Goal: Information Seeking & Learning: Learn about a topic

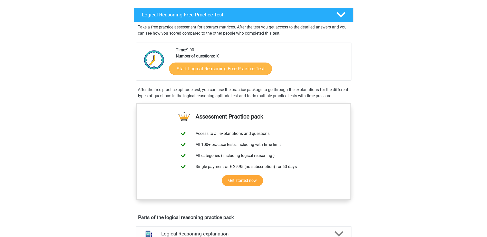
scroll to position [77, 0]
click at [233, 66] on link "Start Logical Reasoning Free Practice Test" at bounding box center [220, 68] width 103 height 12
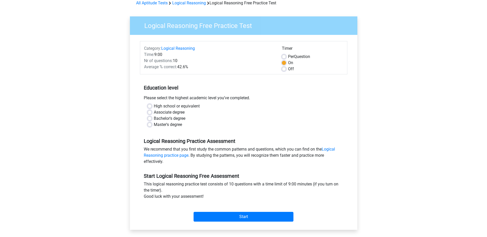
scroll to position [103, 0]
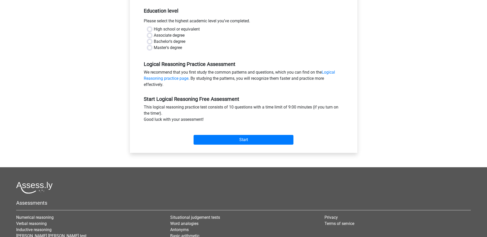
click at [164, 41] on label "Bachelor's degree" at bounding box center [170, 42] width 32 height 6
click at [152, 41] on input "Bachelor's degree" at bounding box center [150, 41] width 4 height 5
radio input "true"
click at [211, 140] on input "Start" at bounding box center [244, 140] width 100 height 10
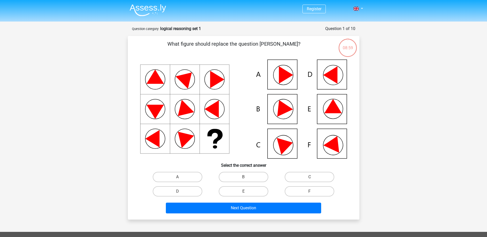
click at [240, 84] on icon at bounding box center [243, 109] width 207 height 99
click at [333, 110] on icon at bounding box center [332, 106] width 17 height 14
click at [258, 188] on label "E" at bounding box center [244, 191] width 50 height 10
click at [247, 192] on input "E" at bounding box center [244, 193] width 3 height 3
radio input "true"
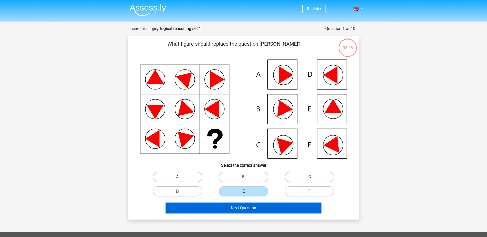
click at [260, 212] on button "Next Question" at bounding box center [243, 208] width 155 height 11
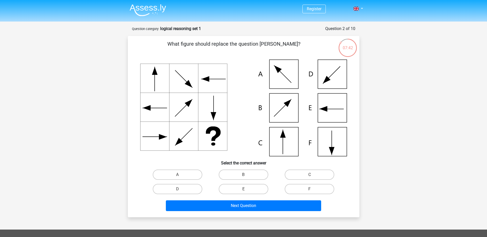
click at [292, 144] on icon at bounding box center [243, 108] width 207 height 97
click at [305, 176] on label "C" at bounding box center [310, 175] width 50 height 10
click at [310, 176] on input "C" at bounding box center [311, 176] width 3 height 3
radio input "true"
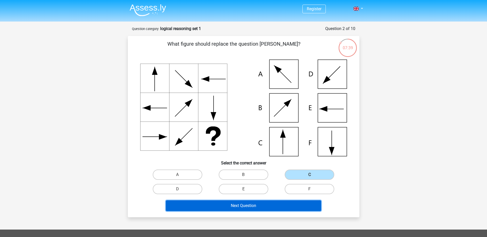
click at [283, 208] on button "Next Question" at bounding box center [243, 206] width 155 height 11
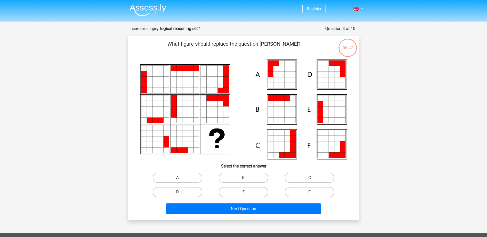
click at [186, 182] on label "A" at bounding box center [178, 178] width 50 height 10
click at [181, 181] on input "A" at bounding box center [178, 179] width 3 height 3
radio input "true"
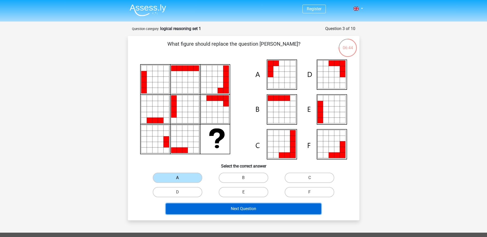
click at [235, 207] on button "Next Question" at bounding box center [243, 209] width 155 height 11
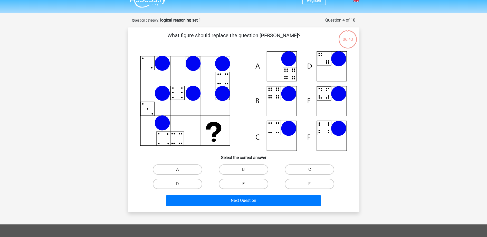
scroll to position [26, 0]
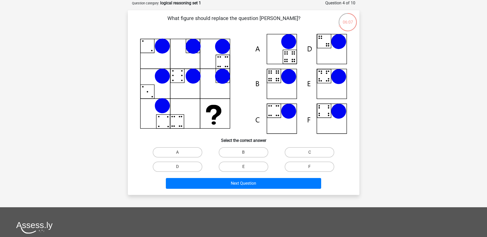
click at [235, 146] on div "B" at bounding box center [244, 152] width 66 height 14
drag, startPoint x: 240, startPoint y: 150, endPoint x: 240, endPoint y: 166, distance: 16.2
click at [240, 150] on label "B" at bounding box center [244, 152] width 50 height 10
click at [243, 153] on input "B" at bounding box center [244, 154] width 3 height 3
radio input "true"
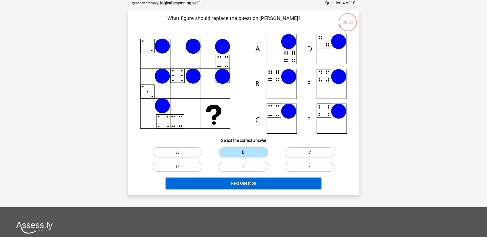
click at [236, 181] on button "Next Question" at bounding box center [243, 183] width 155 height 11
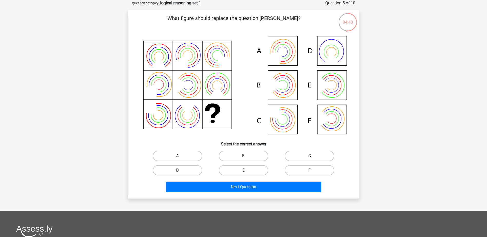
click at [299, 153] on label "C" at bounding box center [310, 156] width 50 height 10
click at [310, 156] on input "C" at bounding box center [311, 157] width 3 height 3
radio input "true"
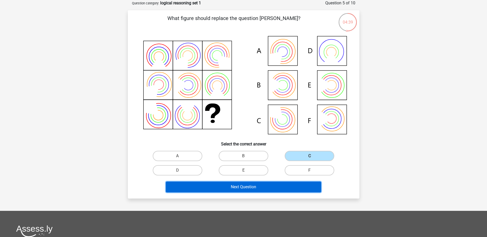
click at [272, 184] on button "Next Question" at bounding box center [243, 187] width 155 height 11
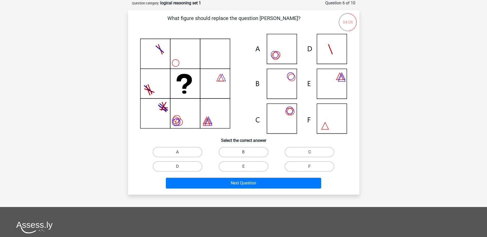
click at [242, 41] on icon at bounding box center [243, 84] width 207 height 100
click at [304, 150] on label "C" at bounding box center [310, 152] width 50 height 10
click at [310, 152] on input "C" at bounding box center [311, 153] width 3 height 3
radio input "true"
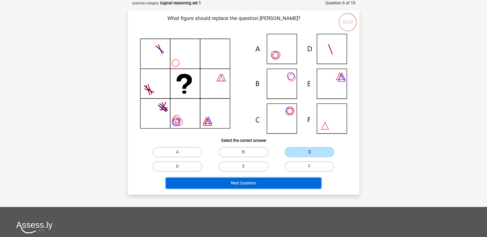
click at [303, 181] on button "Next Question" at bounding box center [243, 183] width 155 height 11
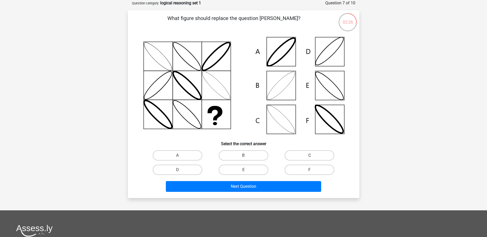
click at [298, 154] on label "C" at bounding box center [310, 155] width 50 height 10
click at [310, 156] on input "C" at bounding box center [311, 157] width 3 height 3
radio input "true"
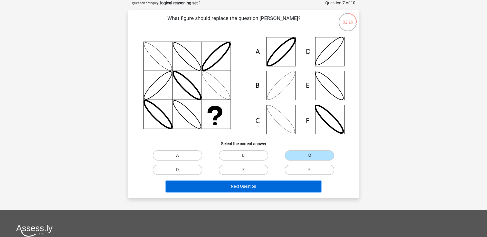
drag, startPoint x: 294, startPoint y: 187, endPoint x: 289, endPoint y: 182, distance: 6.7
click at [293, 187] on button "Next Question" at bounding box center [243, 186] width 155 height 11
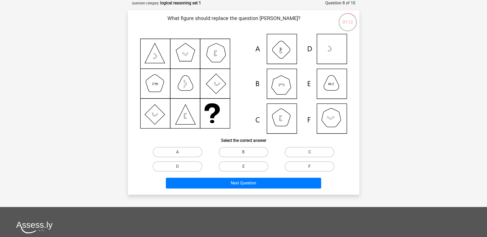
click at [311, 164] on label "F" at bounding box center [310, 167] width 50 height 10
click at [311, 167] on input "F" at bounding box center [311, 168] width 3 height 3
radio input "true"
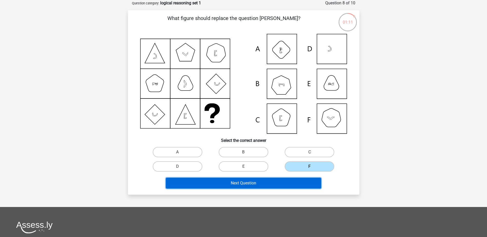
drag, startPoint x: 302, startPoint y: 182, endPoint x: 302, endPoint y: 175, distance: 7.0
click at [302, 182] on button "Next Question" at bounding box center [243, 183] width 155 height 11
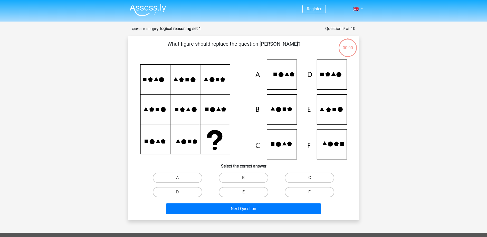
scroll to position [26, 0]
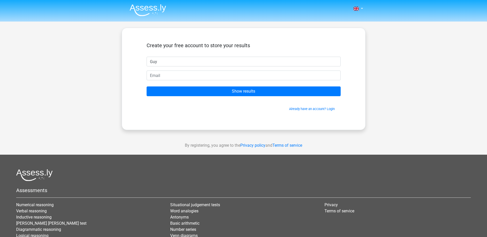
type input "Guy"
type input "[EMAIL_ADDRESS][DOMAIN_NAME]"
click at [147, 87] on input "Show results" at bounding box center [244, 92] width 194 height 10
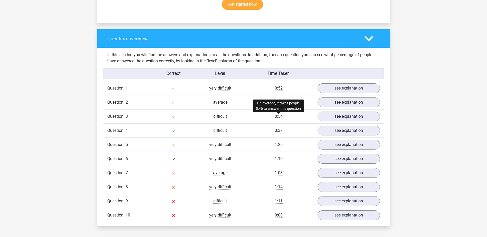
scroll to position [360, 0]
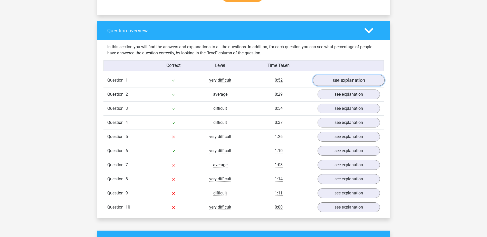
click at [339, 77] on link "see explanation" at bounding box center [349, 80] width 72 height 11
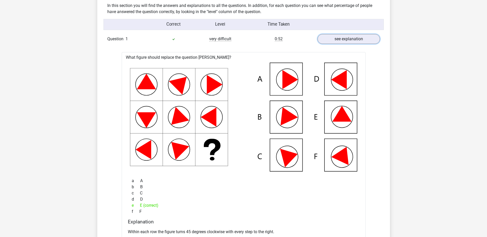
scroll to position [308, 0]
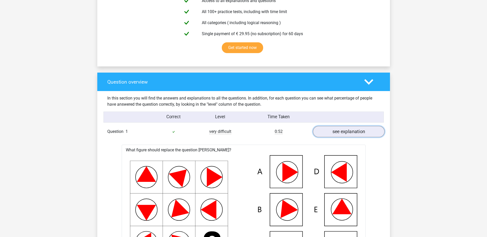
click at [339, 133] on link "see explanation" at bounding box center [349, 131] width 72 height 11
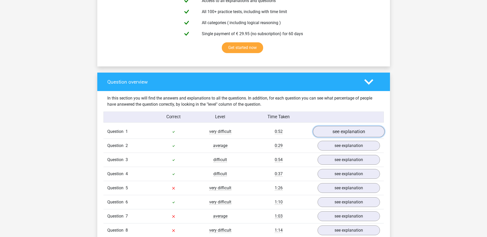
click at [338, 132] on link "see explanation" at bounding box center [349, 131] width 72 height 11
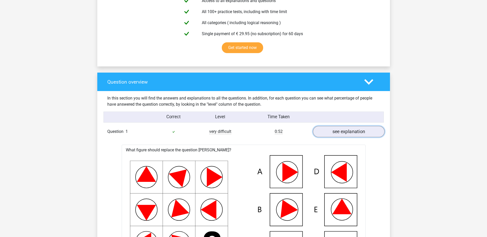
click at [338, 132] on link "see explanation" at bounding box center [349, 131] width 72 height 11
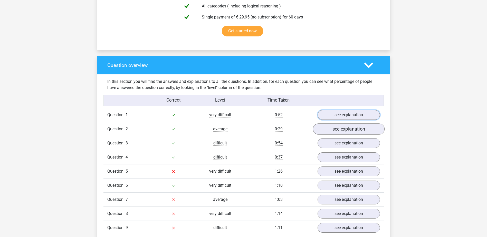
scroll to position [334, 0]
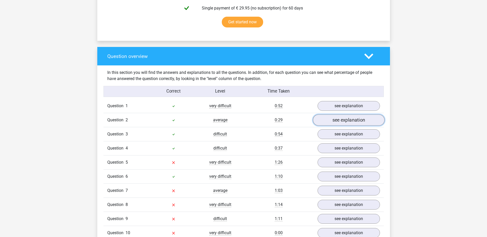
click at [327, 120] on link "see explanation" at bounding box center [349, 120] width 72 height 11
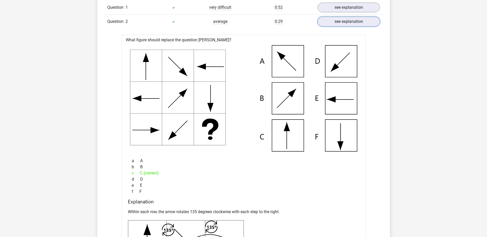
scroll to position [385, 0]
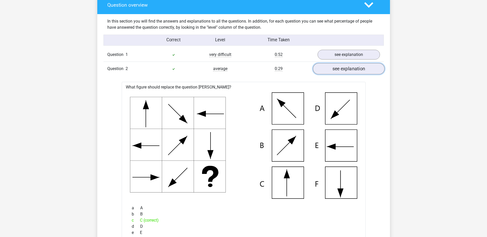
click at [336, 71] on link "see explanation" at bounding box center [349, 68] width 72 height 11
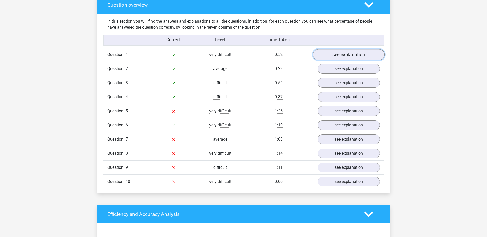
click at [338, 54] on link "see explanation" at bounding box center [349, 54] width 72 height 11
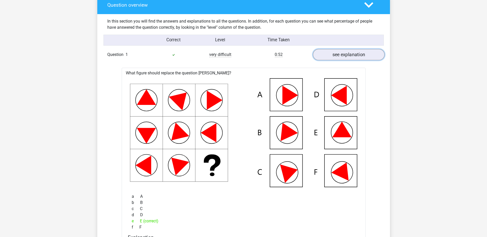
click at [341, 56] on link "see explanation" at bounding box center [349, 54] width 72 height 11
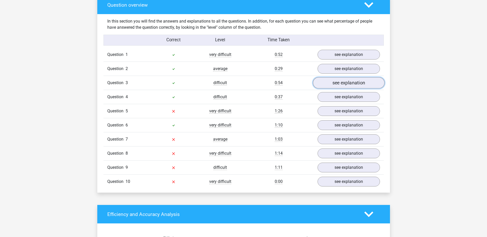
click at [331, 83] on link "see explanation" at bounding box center [349, 83] width 72 height 11
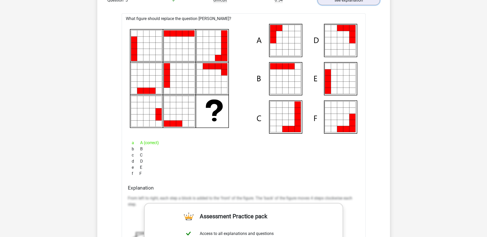
scroll to position [360, 0]
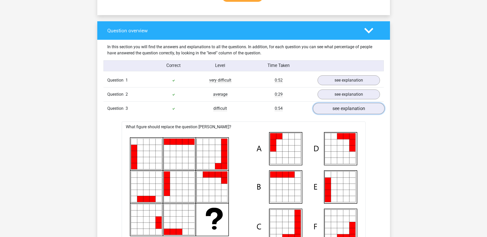
click at [340, 112] on link "see explanation" at bounding box center [349, 108] width 72 height 11
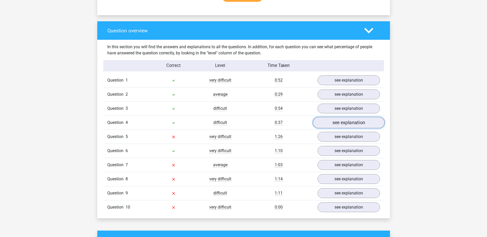
click at [333, 125] on link "see explanation" at bounding box center [349, 122] width 72 height 11
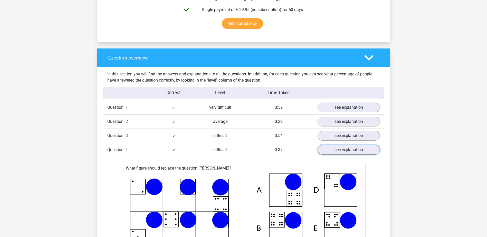
scroll to position [385, 0]
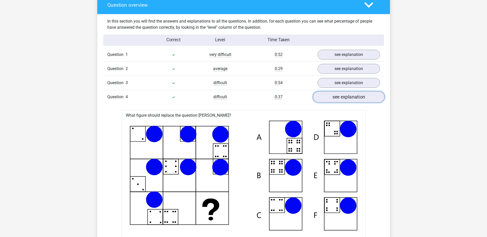
click at [326, 99] on link "see explanation" at bounding box center [349, 97] width 72 height 11
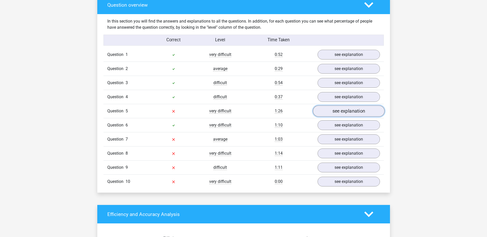
click at [326, 112] on link "see explanation" at bounding box center [349, 111] width 72 height 11
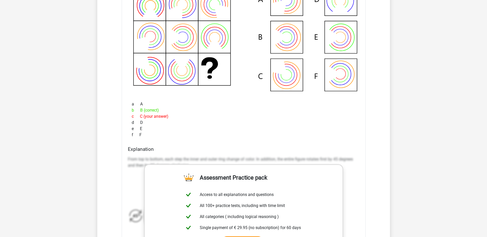
scroll to position [462, 0]
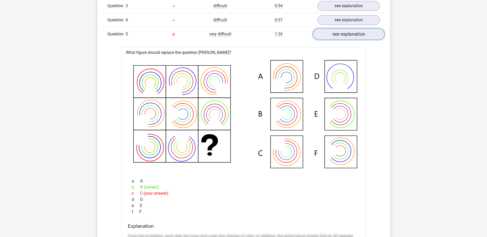
click at [337, 36] on link "see explanation" at bounding box center [349, 34] width 72 height 11
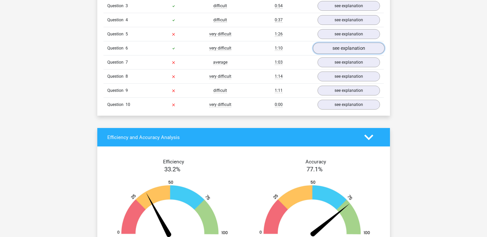
click at [338, 48] on link "see explanation" at bounding box center [349, 48] width 72 height 11
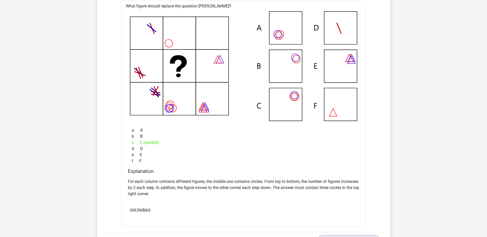
scroll to position [514, 0]
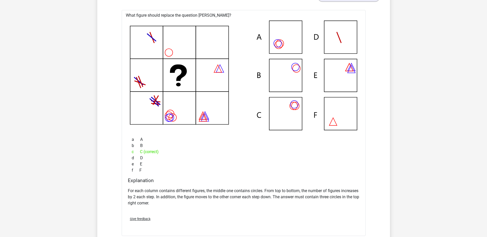
drag, startPoint x: 249, startPoint y: 207, endPoint x: 251, endPoint y: 196, distance: 10.9
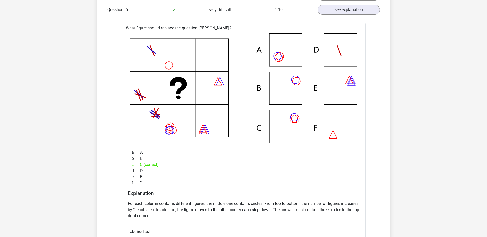
scroll to position [492, 0]
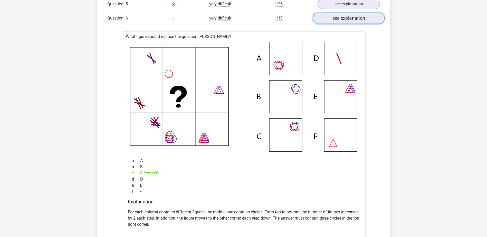
click at [346, 17] on link "see explanation" at bounding box center [349, 18] width 72 height 11
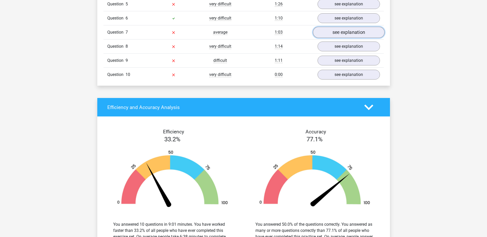
click at [338, 34] on link "see explanation" at bounding box center [349, 32] width 72 height 11
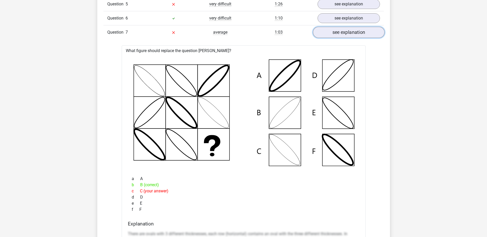
click at [338, 34] on link "see explanation" at bounding box center [349, 32] width 72 height 11
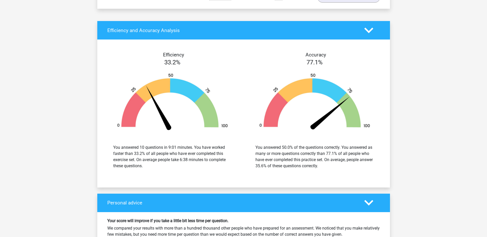
scroll to position [544, 0]
